Goal: Task Accomplishment & Management: Complete application form

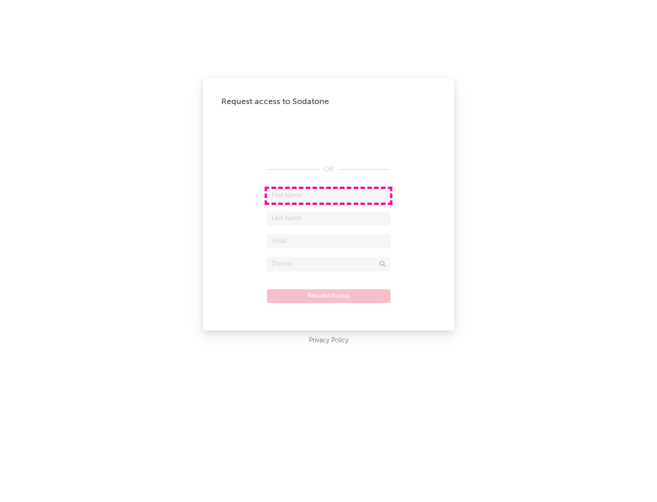
click at [329, 195] on input "text" at bounding box center [328, 196] width 123 height 14
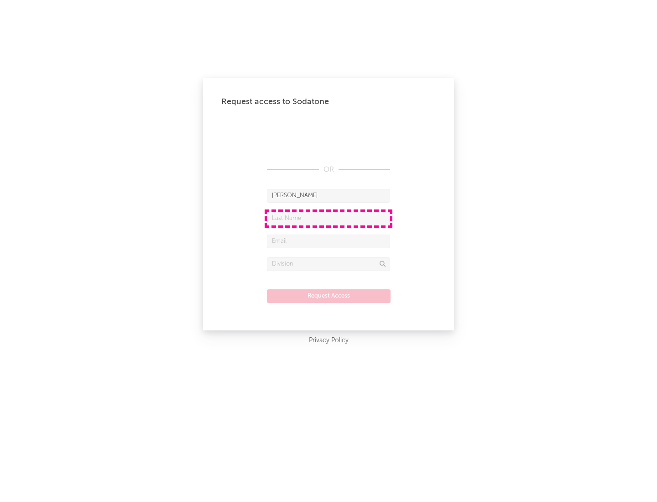
type input "[PERSON_NAME]"
click at [329, 218] on input "text" at bounding box center [328, 219] width 123 height 14
type input "[PERSON_NAME]"
click at [329, 241] on input "text" at bounding box center [328, 242] width 123 height 14
type input "[EMAIL_ADDRESS][DOMAIN_NAME]"
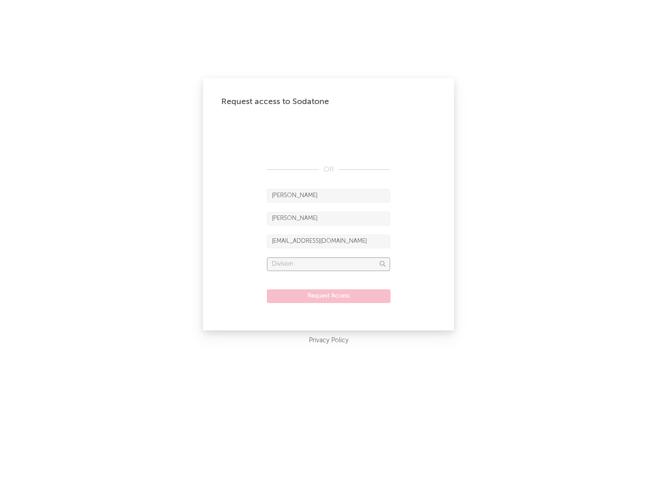
click at [329, 264] on input "text" at bounding box center [328, 264] width 123 height 14
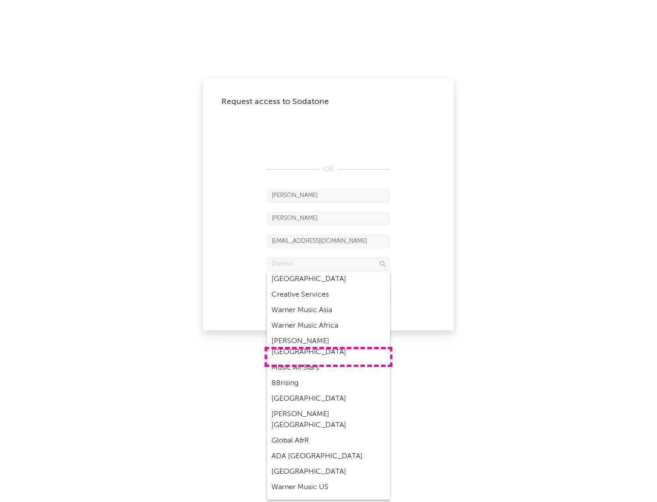
click at [329, 360] on div "Music All Stars" at bounding box center [328, 368] width 123 height 16
type input "Music All Stars"
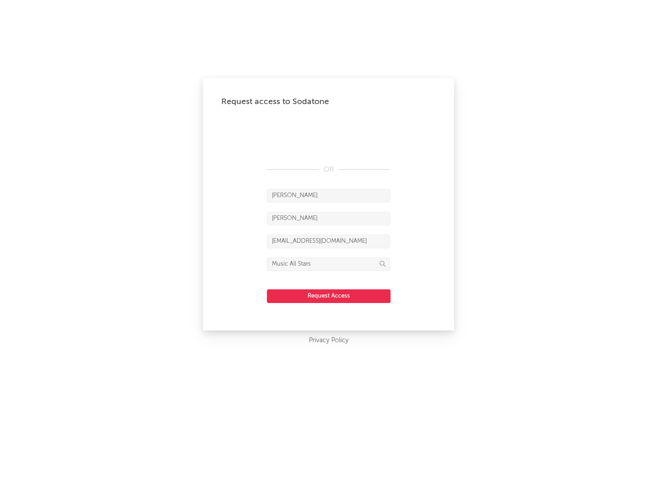
click at [329, 296] on button "Request Access" at bounding box center [329, 296] width 124 height 14
